Goal: Information Seeking & Learning: Learn about a topic

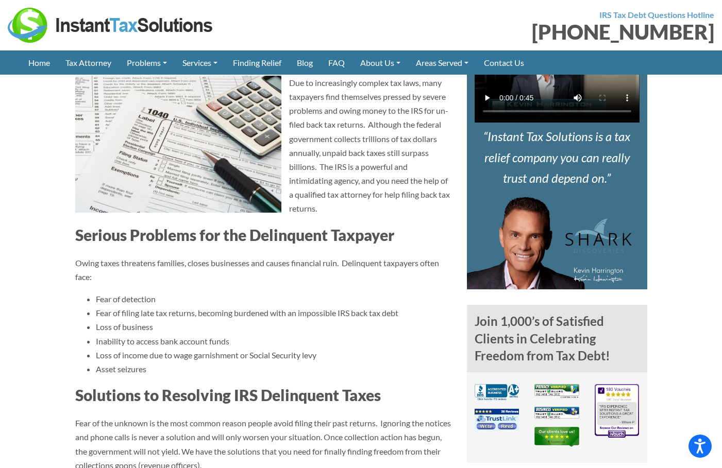
scroll to position [567, 0]
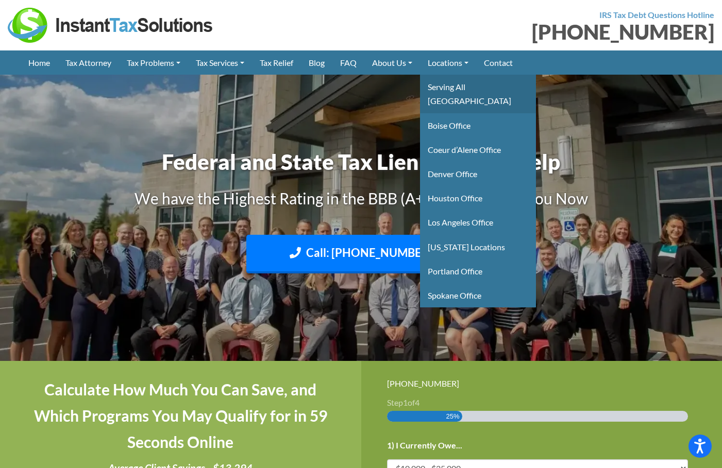
click at [472, 82] on link "Serving All [GEOGRAPHIC_DATA]" at bounding box center [478, 94] width 116 height 38
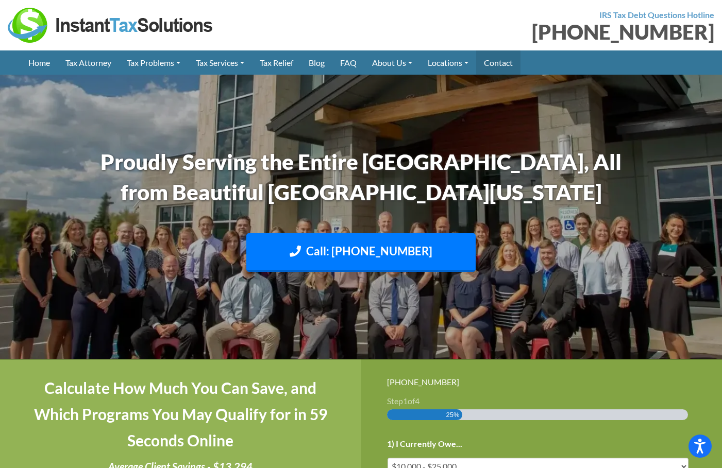
click at [510, 63] on link "Contact" at bounding box center [498, 62] width 44 height 24
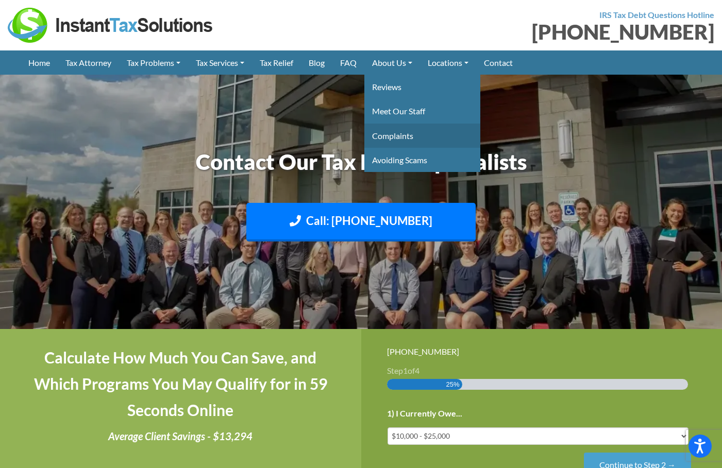
click at [400, 139] on link "Complaints" at bounding box center [422, 136] width 116 height 24
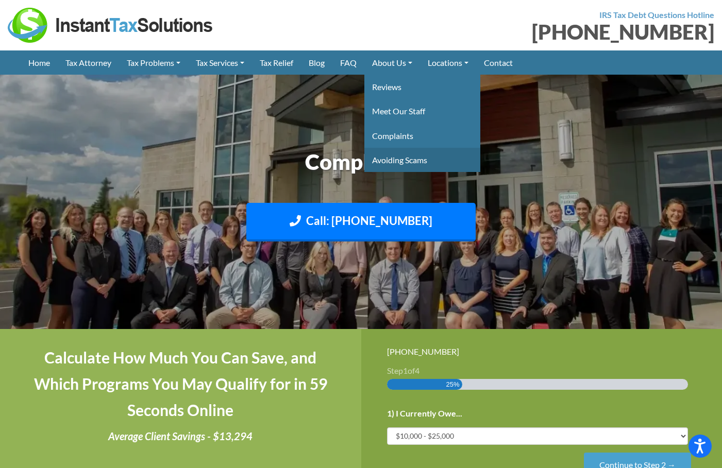
click at [416, 155] on link "Avoiding Scams" at bounding box center [422, 160] width 116 height 24
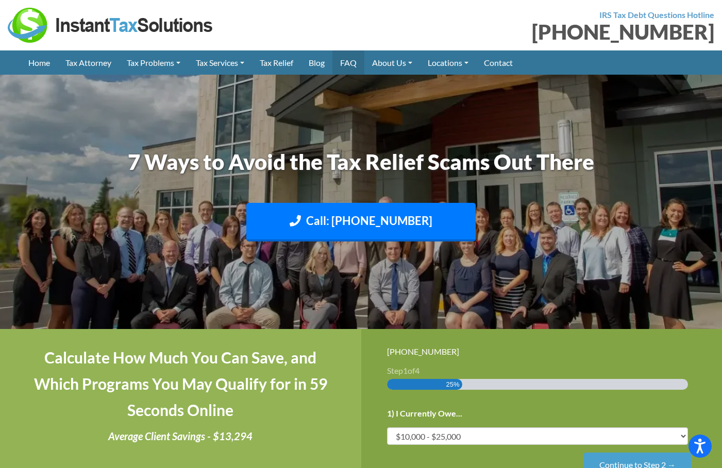
click at [355, 63] on link "FAQ" at bounding box center [348, 62] width 32 height 24
